Goal: Task Accomplishment & Management: Use online tool/utility

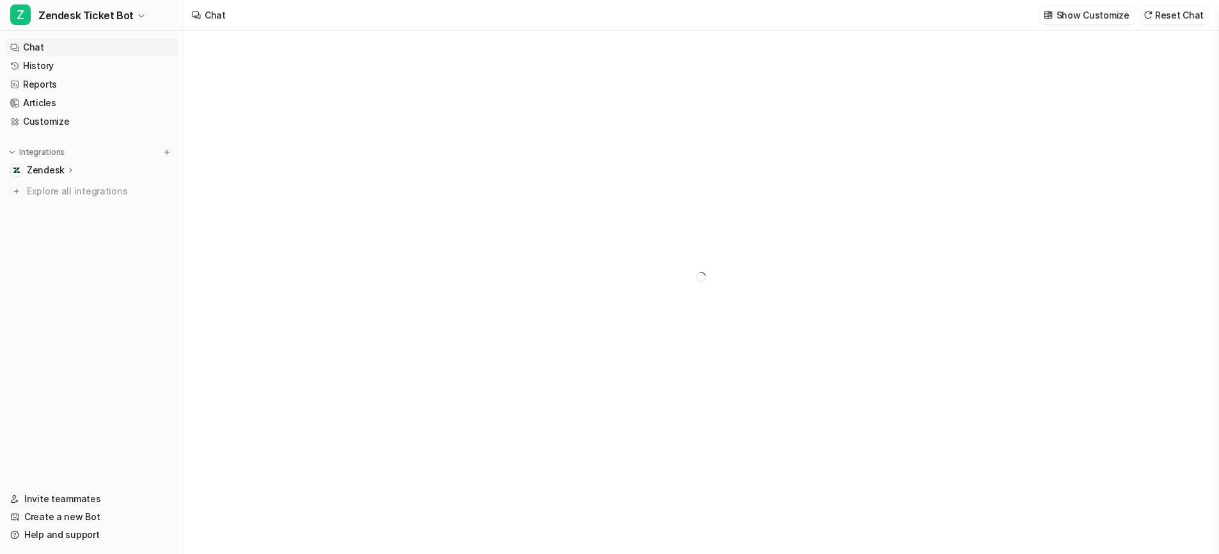
type textarea "**********"
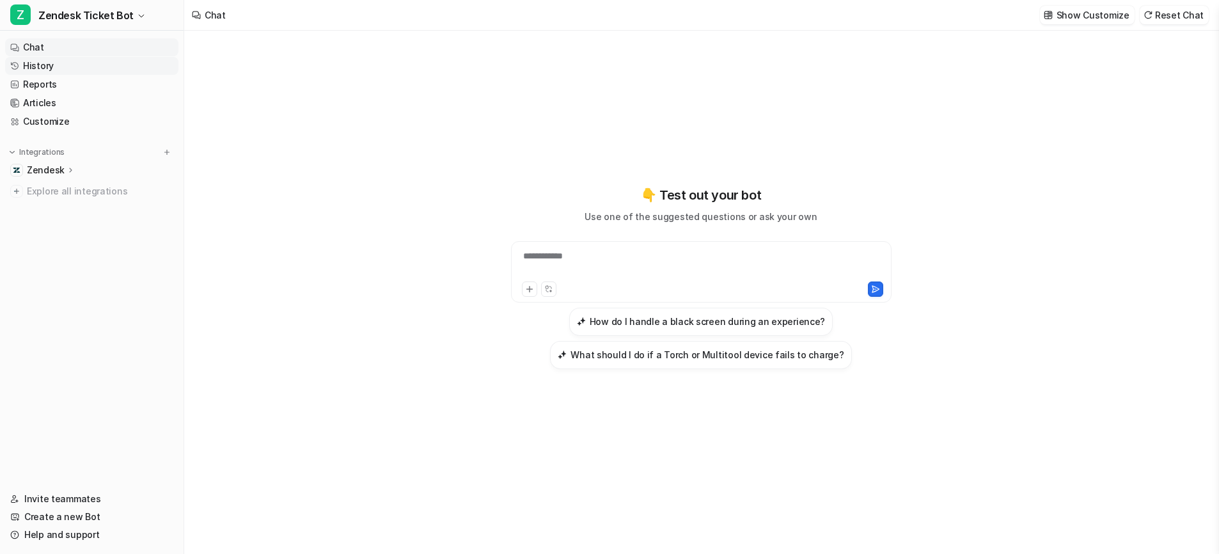
click at [59, 61] on link "History" at bounding box center [91, 66] width 173 height 18
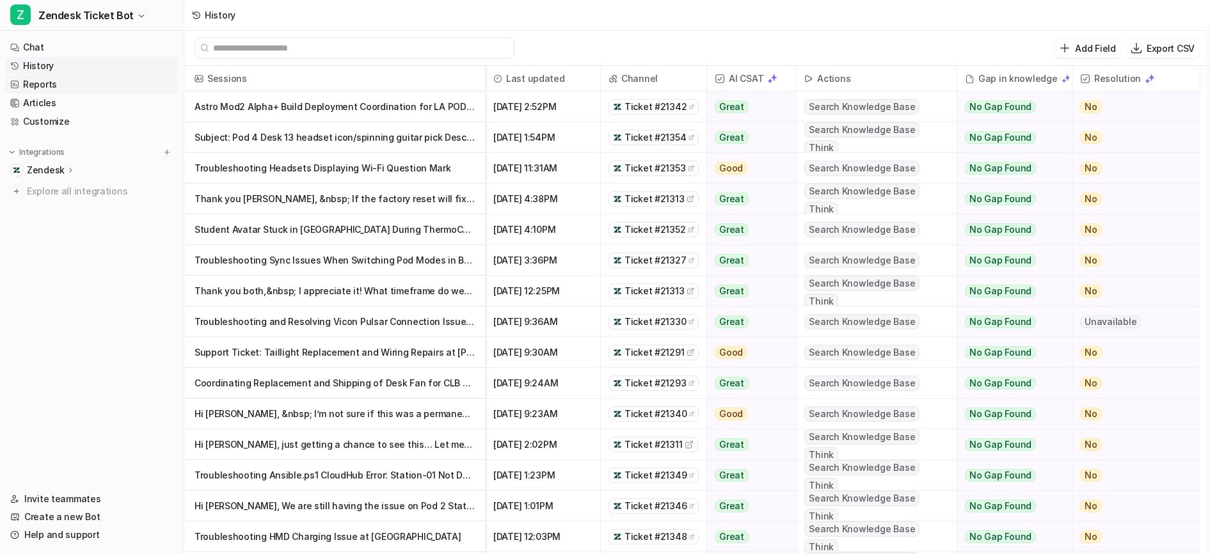
click at [56, 83] on link "Reports" at bounding box center [91, 84] width 173 height 18
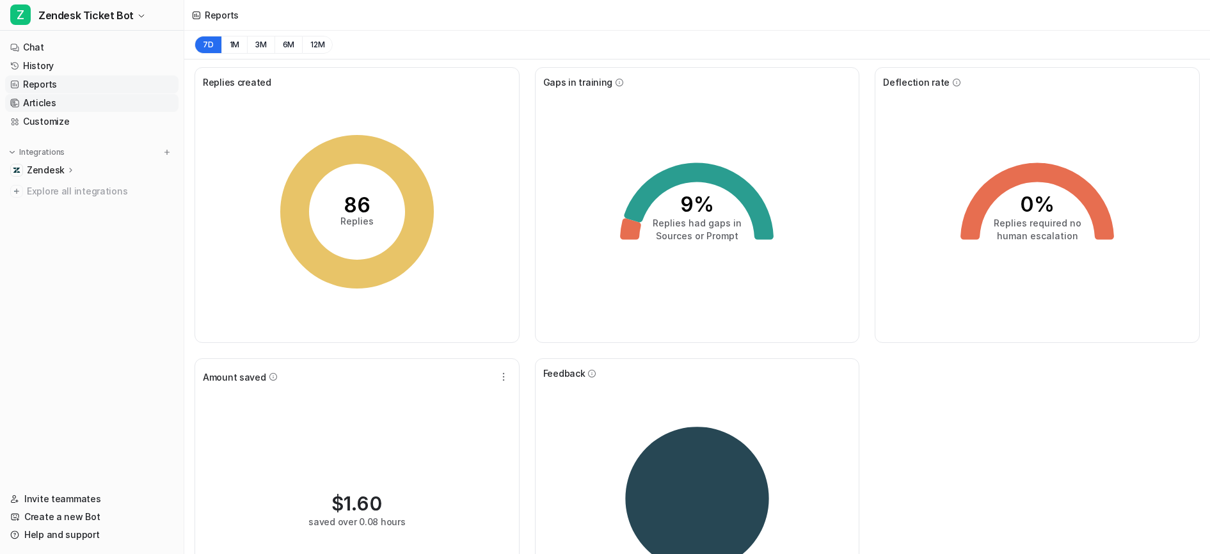
click at [26, 101] on link "Articles" at bounding box center [91, 103] width 173 height 18
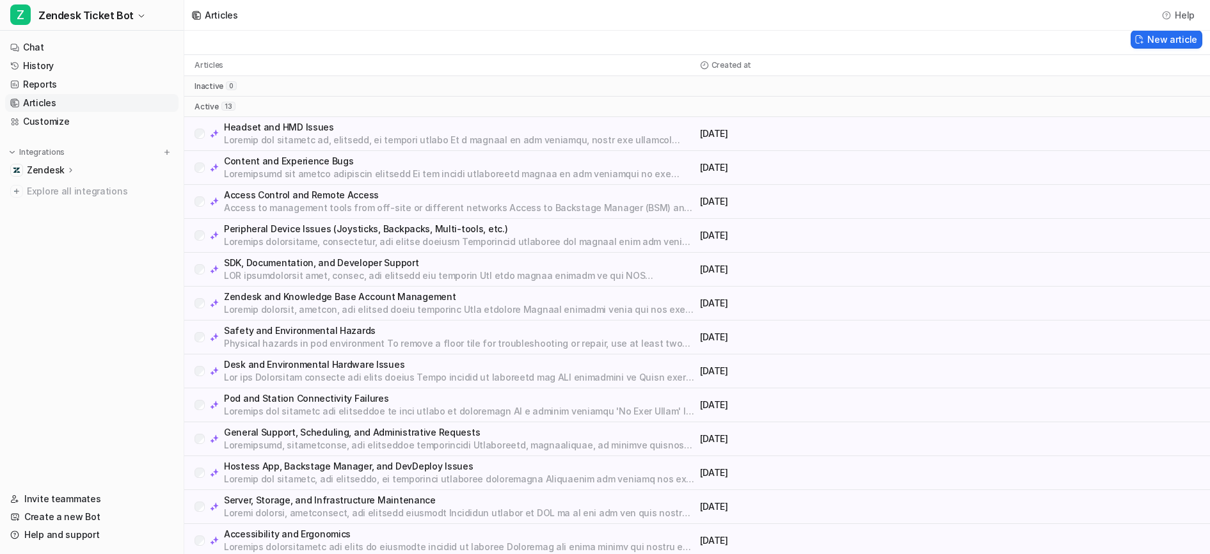
scroll to position [11, 0]
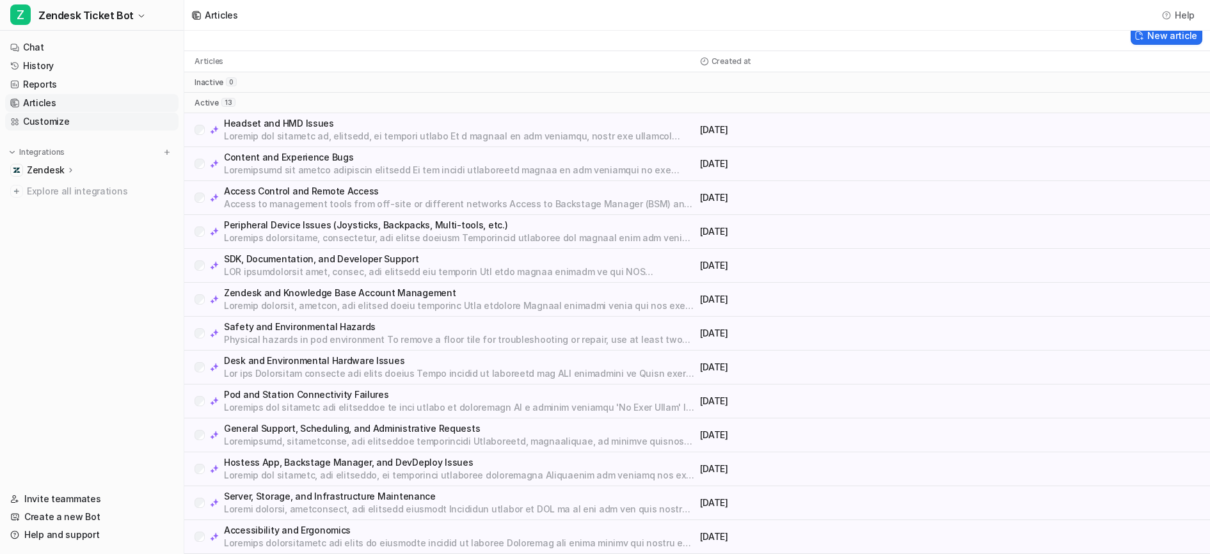
click at [38, 125] on link "Customize" at bounding box center [91, 122] width 173 height 18
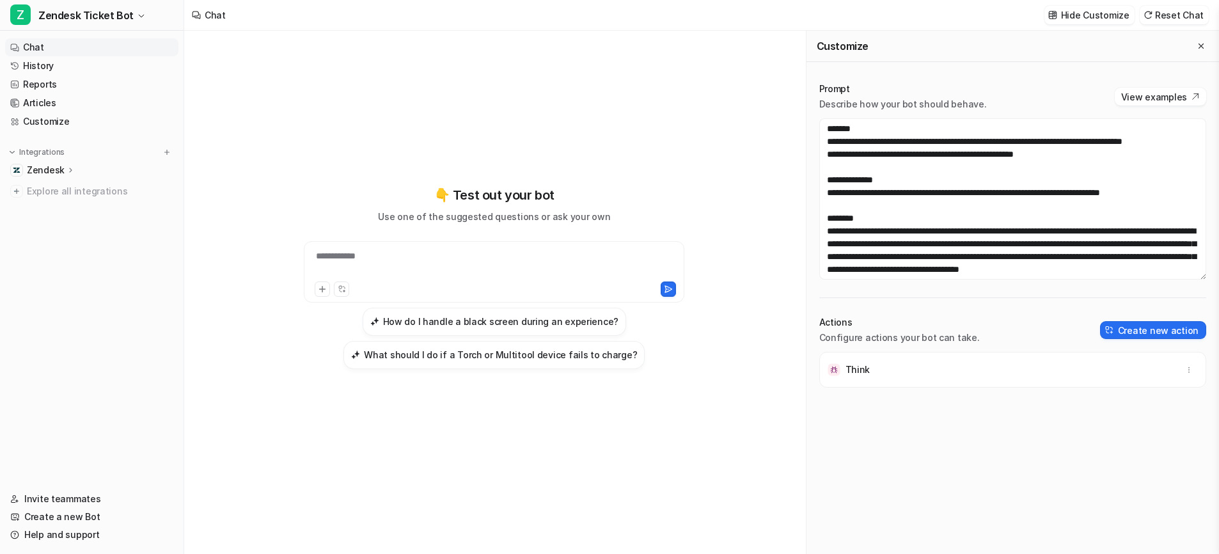
click at [47, 174] on p "Zendesk" at bounding box center [46, 170] width 38 height 13
click at [50, 189] on p "Overview" at bounding box center [56, 188] width 41 height 13
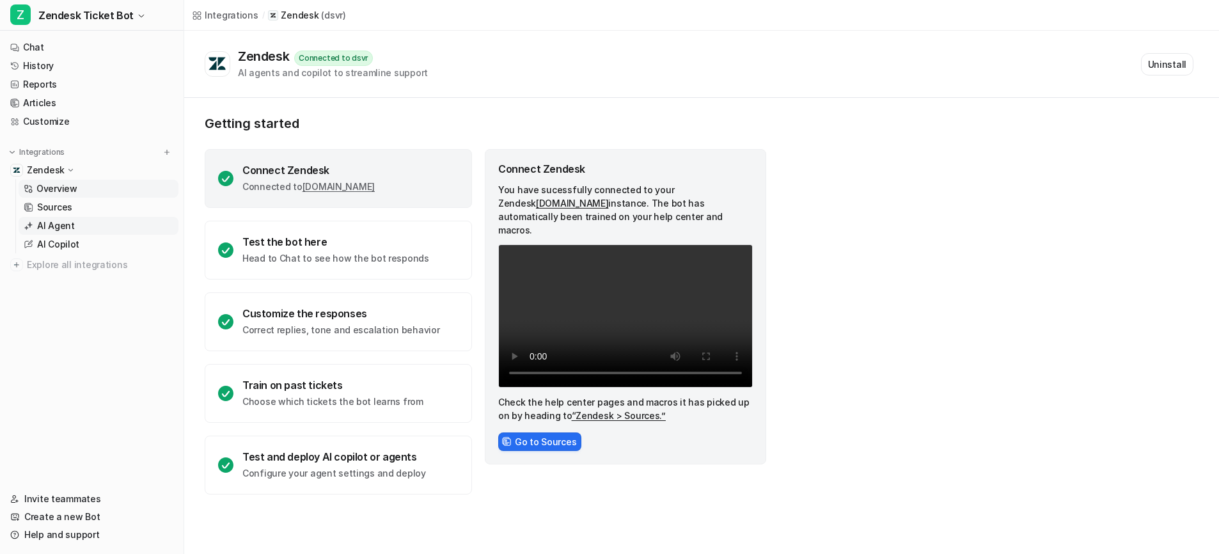
click at [51, 228] on p "AI Agent" at bounding box center [56, 225] width 38 height 13
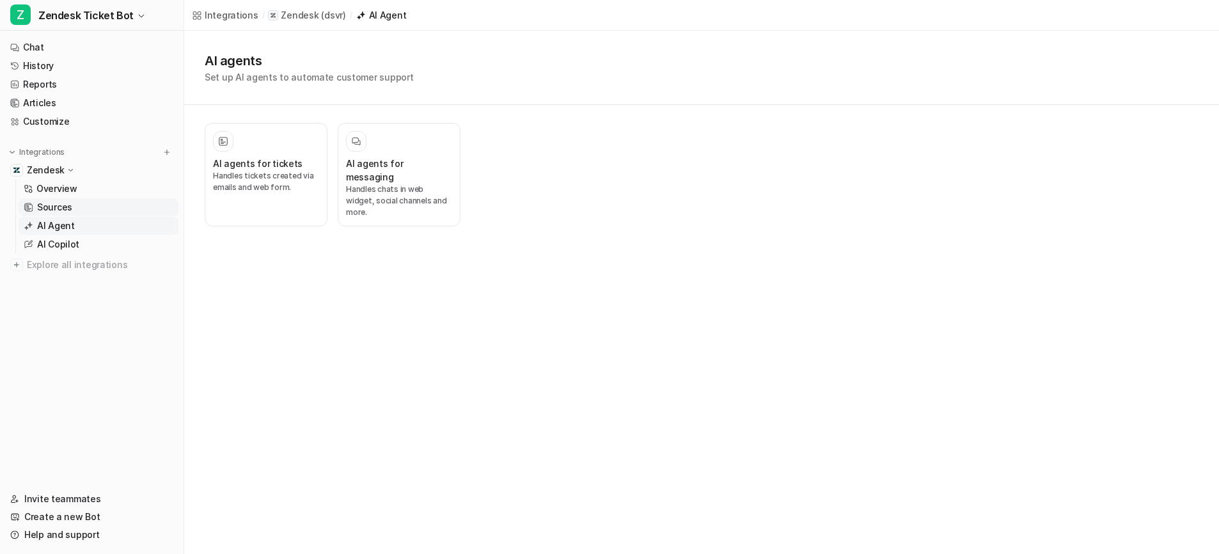
click at [56, 213] on p "Sources" at bounding box center [54, 207] width 35 height 13
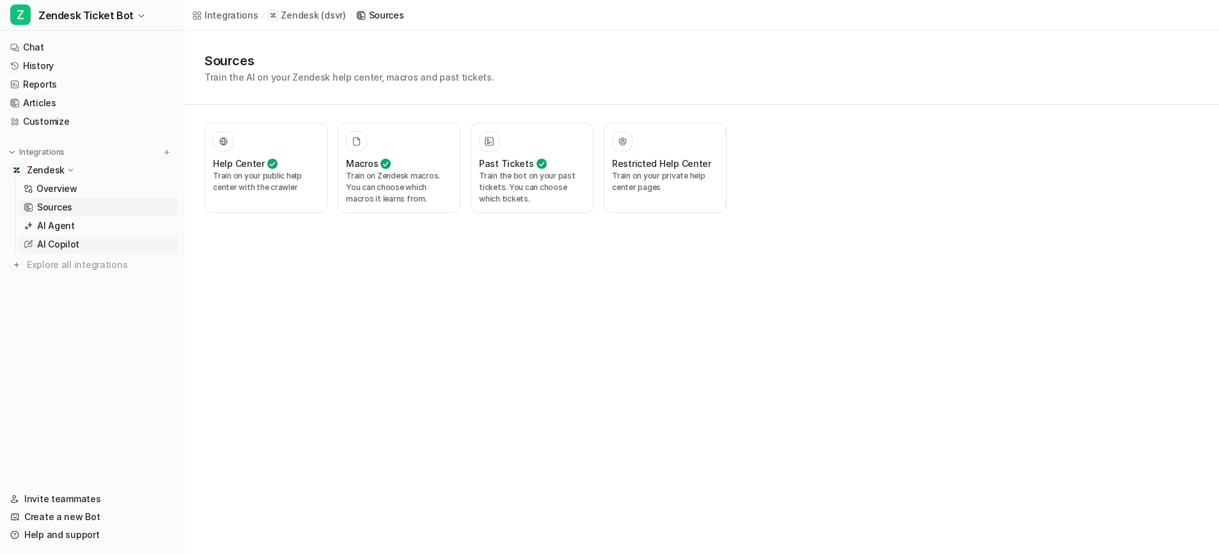
click at [51, 246] on p "AI Copilot" at bounding box center [58, 244] width 42 height 13
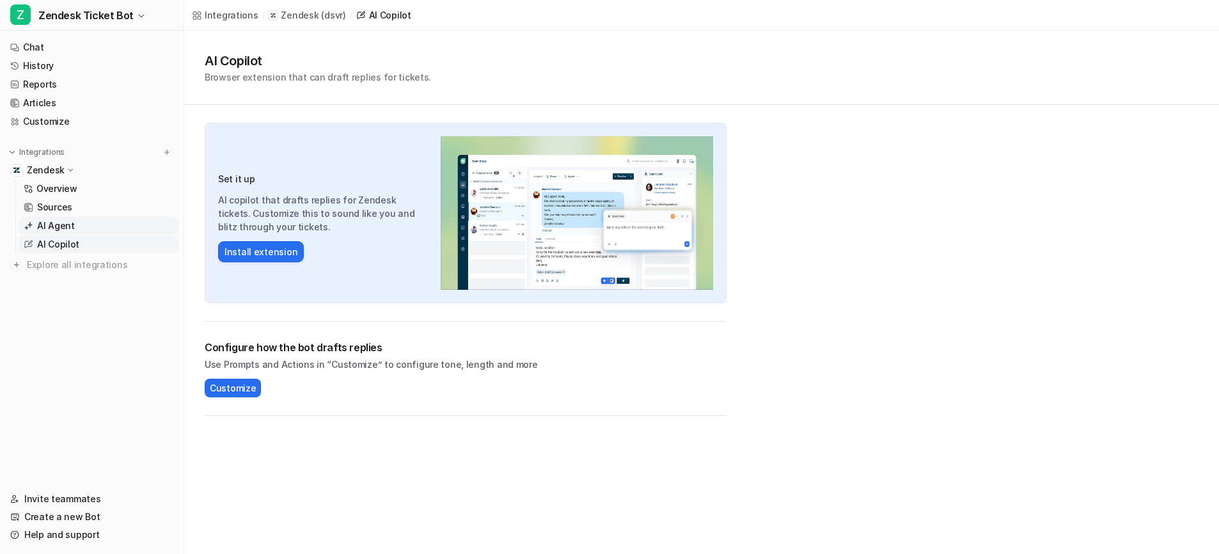
click at [62, 221] on p "AI Agent" at bounding box center [56, 225] width 38 height 13
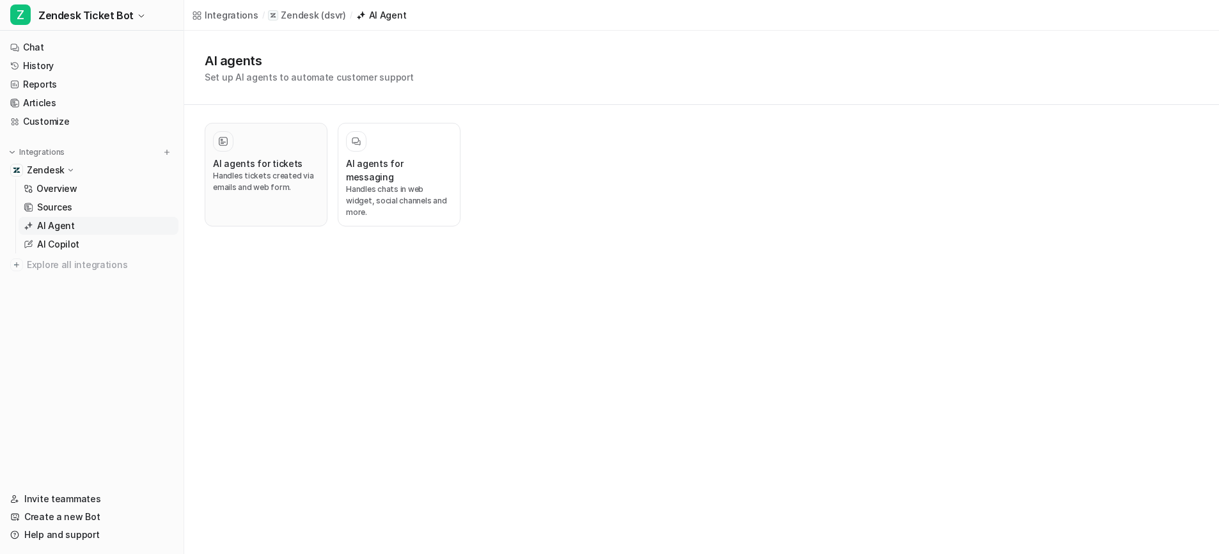
click at [260, 182] on p "Handles tickets created via emails and web form." at bounding box center [266, 181] width 106 height 23
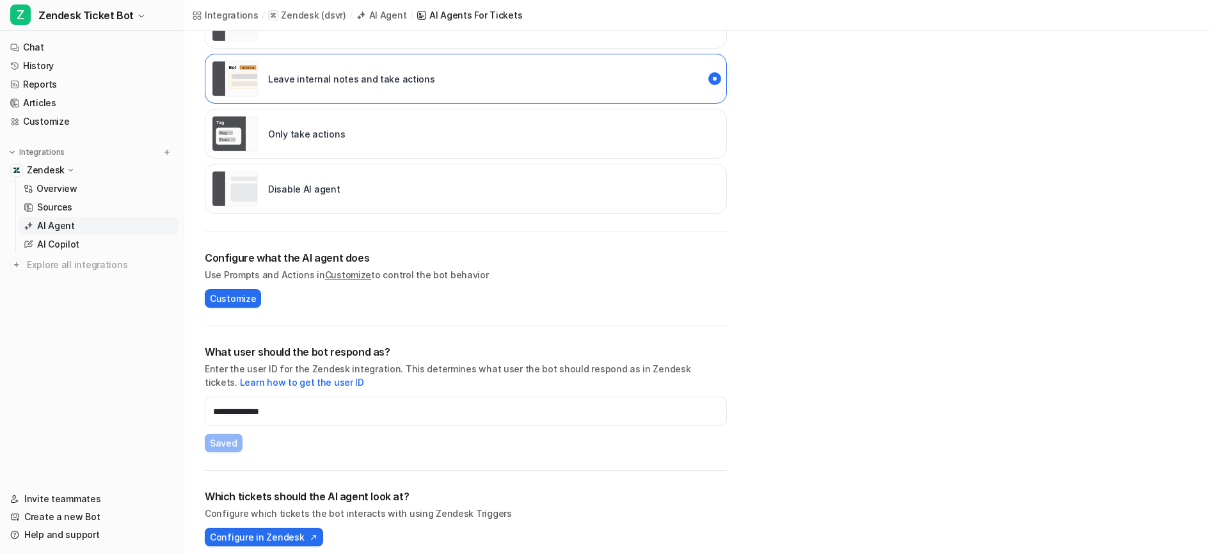
scroll to position [213, 0]
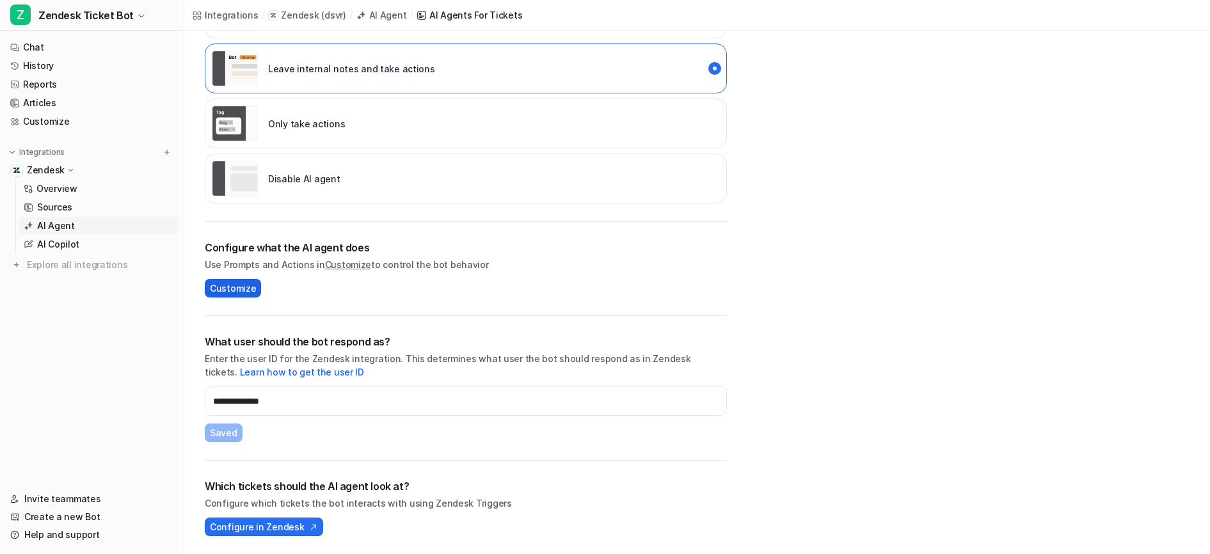
click at [246, 285] on span "Customize" at bounding box center [233, 287] width 46 height 13
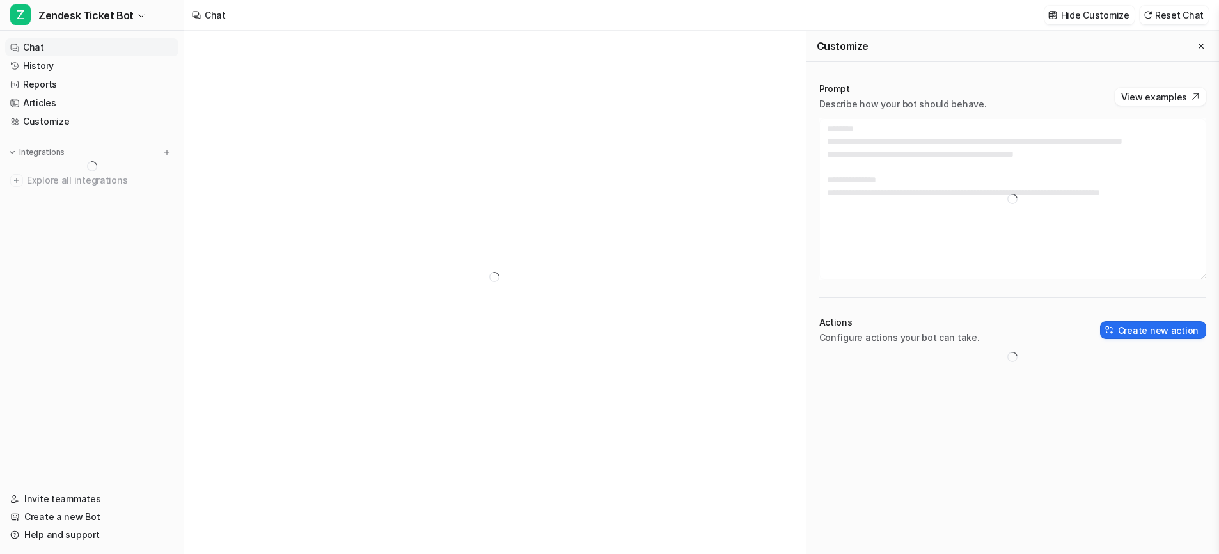
type textarea "**********"
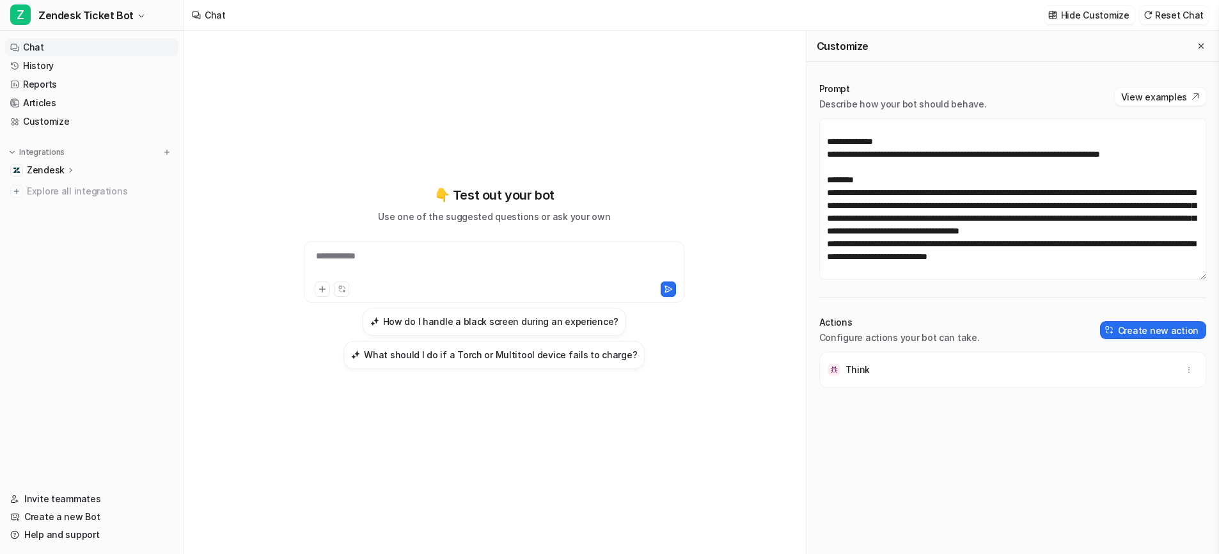
scroll to position [64, 0]
click at [1130, 329] on button "Create new action" at bounding box center [1153, 330] width 106 height 18
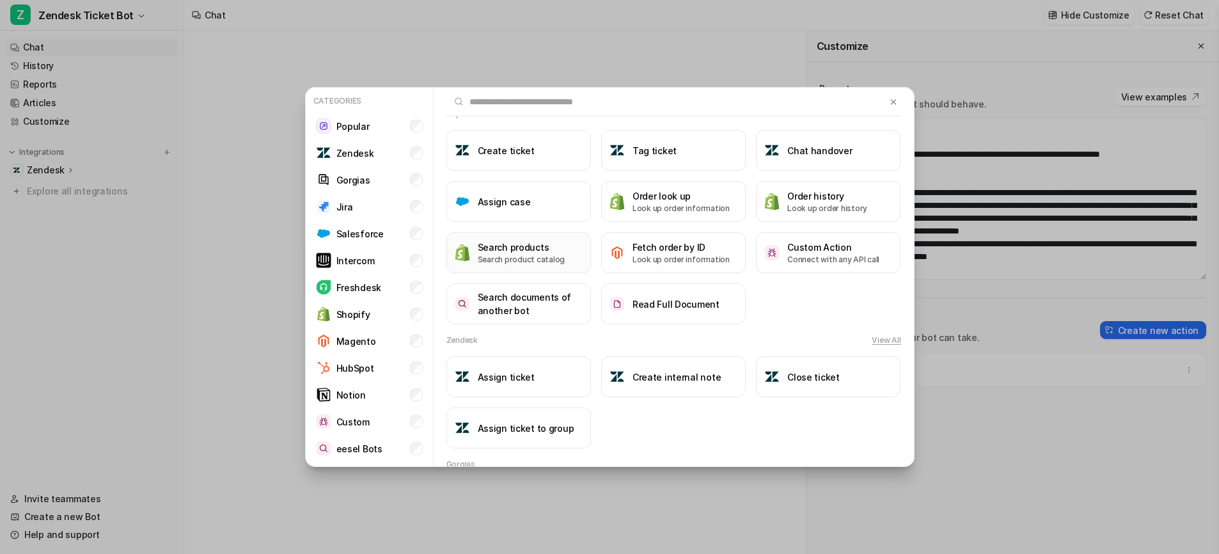
scroll to position [0, 0]
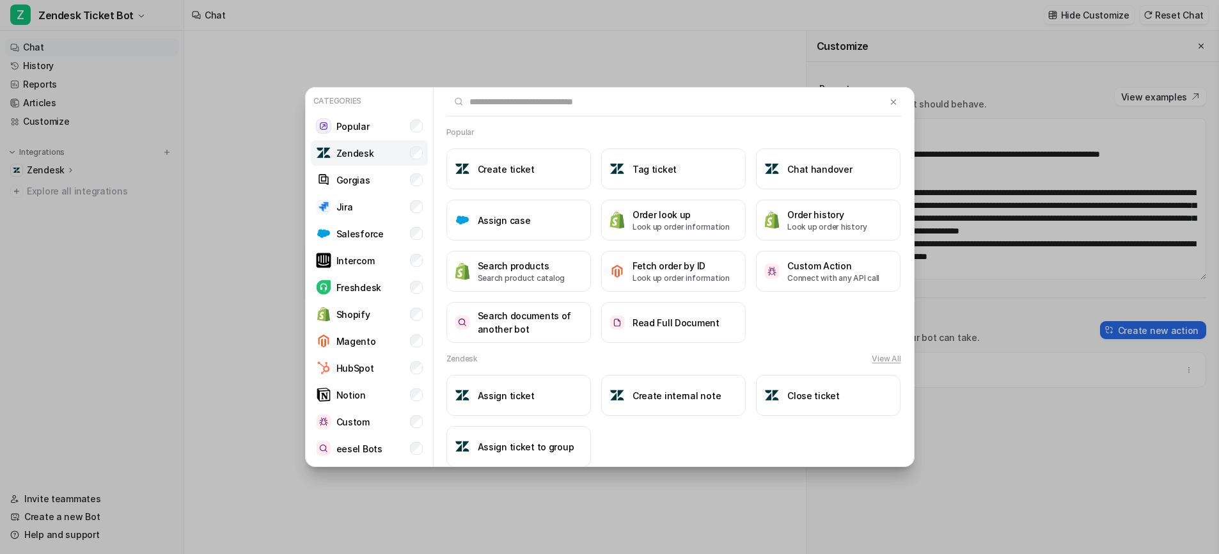
click at [342, 157] on p "Zendesk" at bounding box center [356, 153] width 38 height 13
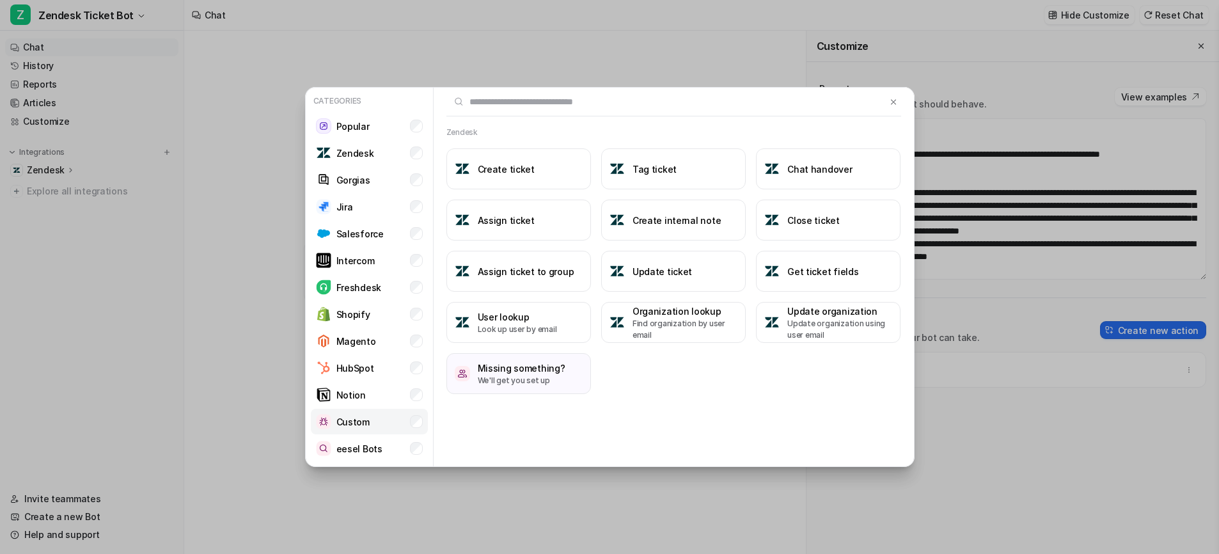
click at [379, 421] on li "Custom" at bounding box center [369, 422] width 117 height 26
click at [369, 452] on p "eesel Bots" at bounding box center [360, 448] width 46 height 13
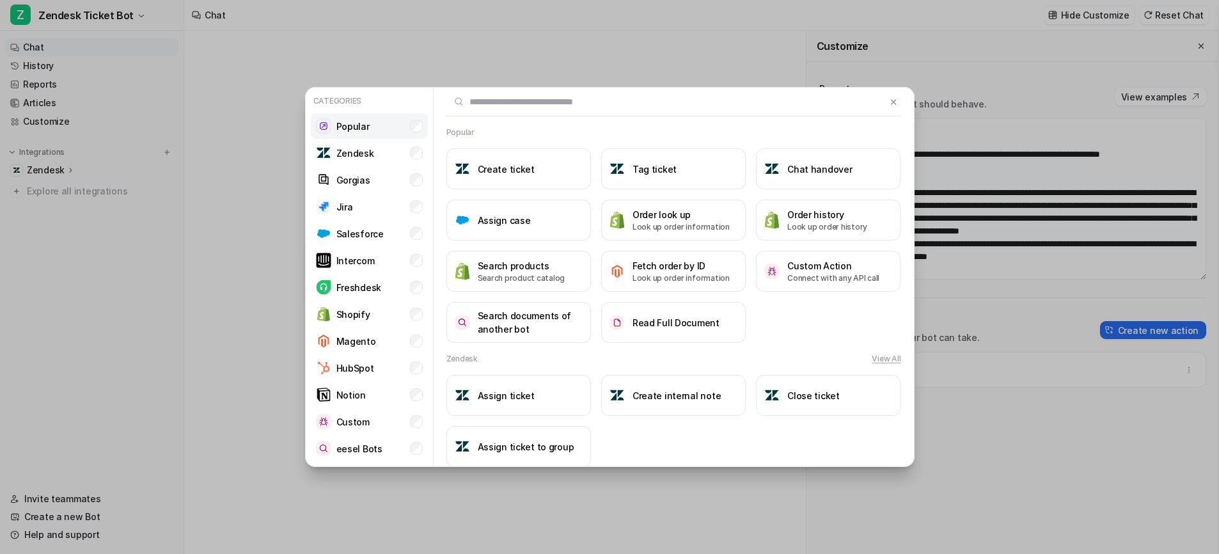
click at [378, 122] on li "Popular" at bounding box center [369, 126] width 117 height 26
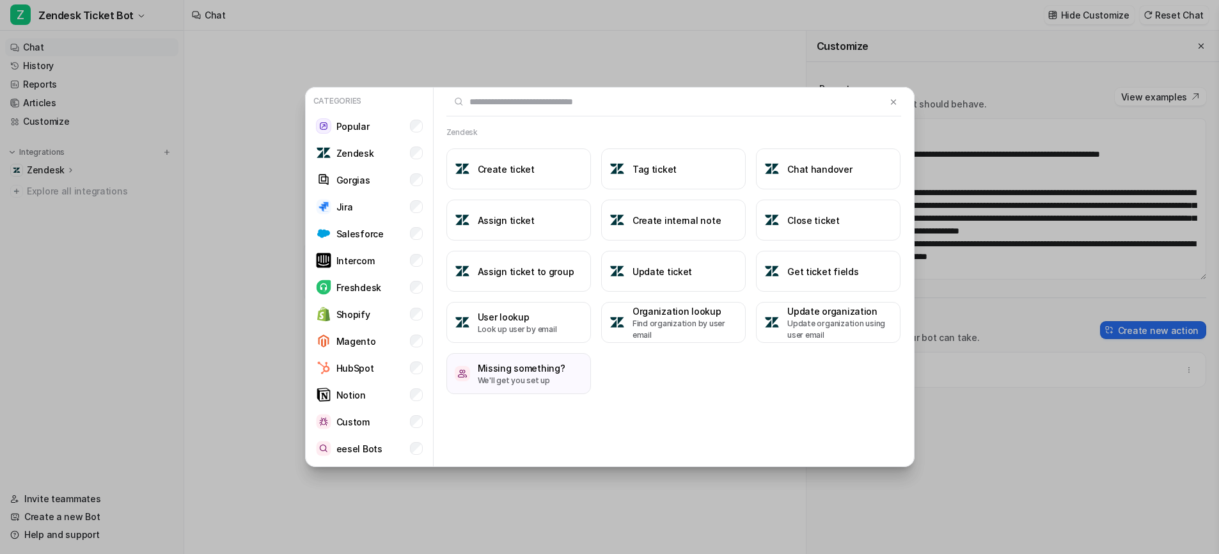
click at [888, 93] on div at bounding box center [674, 102] width 455 height 29
click at [893, 100] on img at bounding box center [893, 102] width 9 height 10
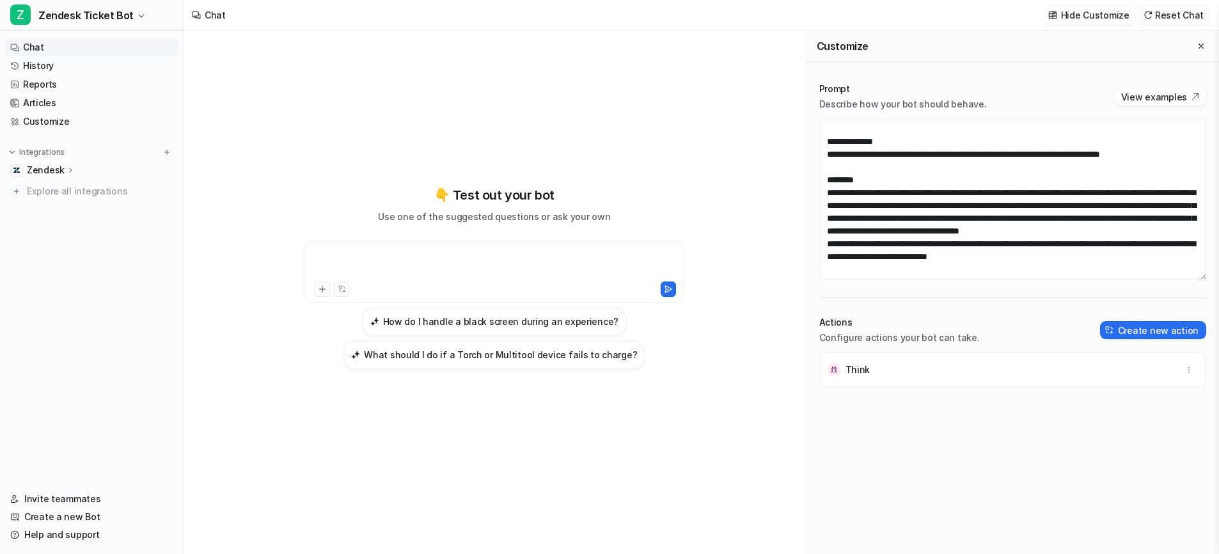
click at [382, 250] on div at bounding box center [494, 264] width 374 height 29
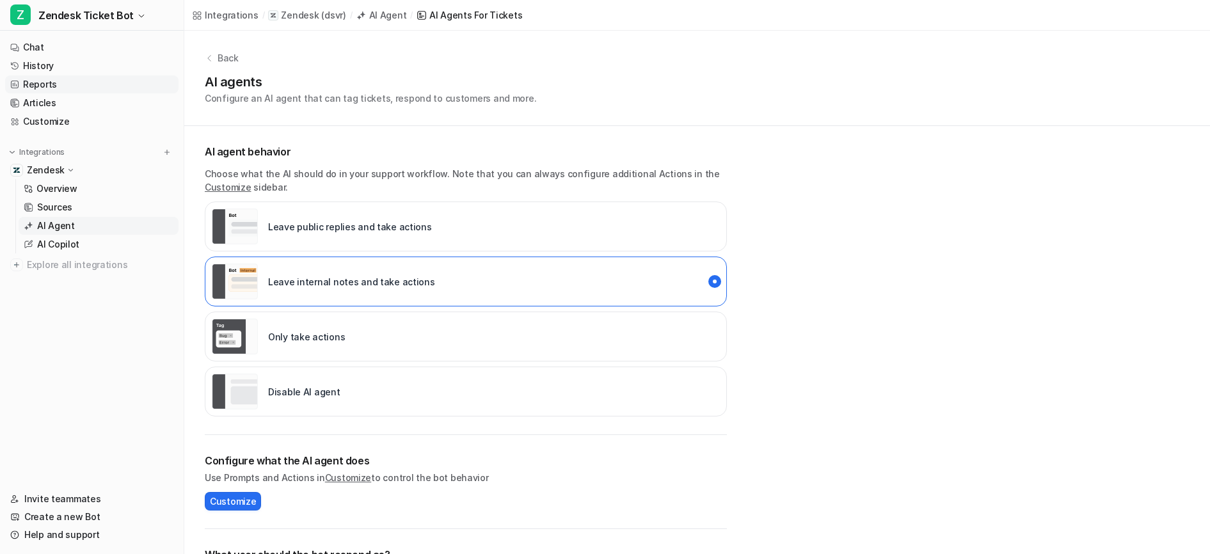
click at [45, 84] on link "Reports" at bounding box center [91, 84] width 173 height 18
